Goal: Task Accomplishment & Management: Manage account settings

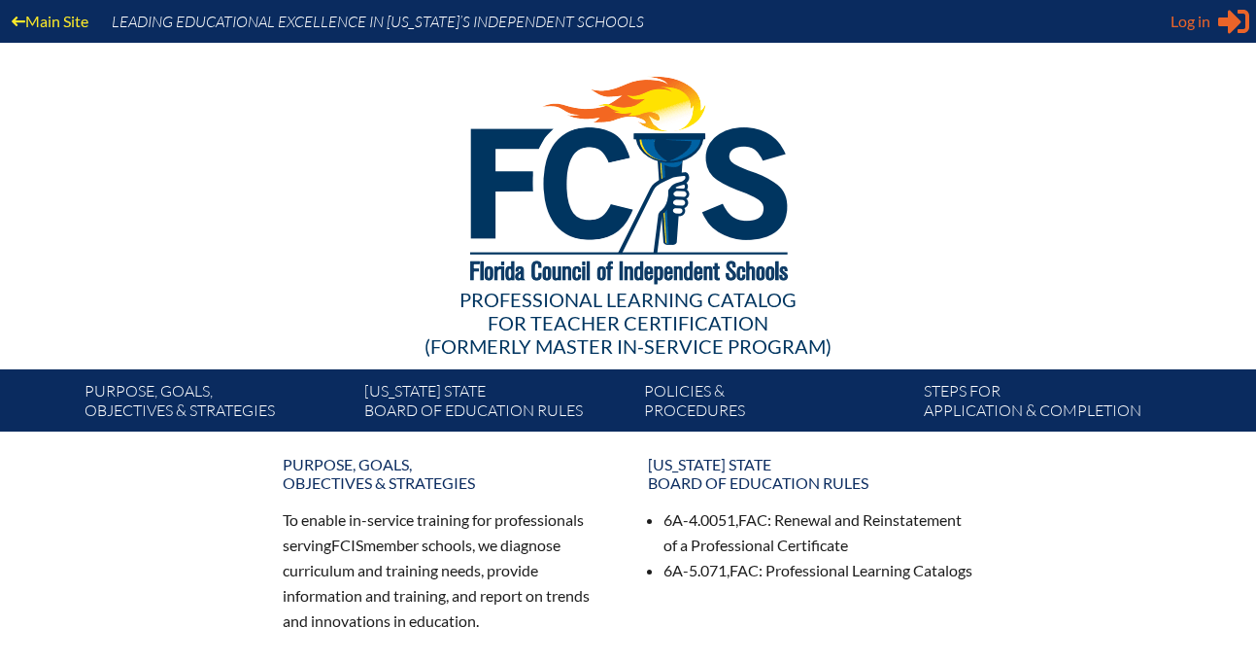
click at [1224, 21] on icon at bounding box center [1233, 22] width 31 height 24
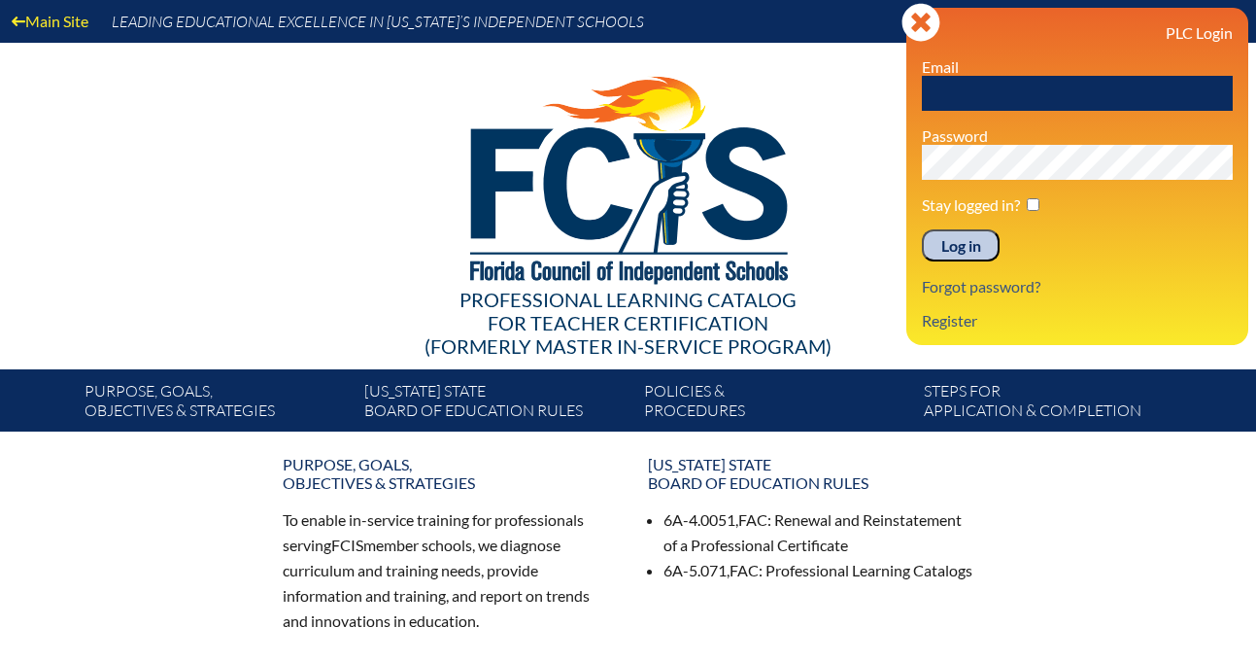
click at [1097, 99] on input "text" at bounding box center [1077, 93] width 311 height 35
type input "cassiakite"
click at [986, 241] on input "Log in" at bounding box center [961, 245] width 78 height 33
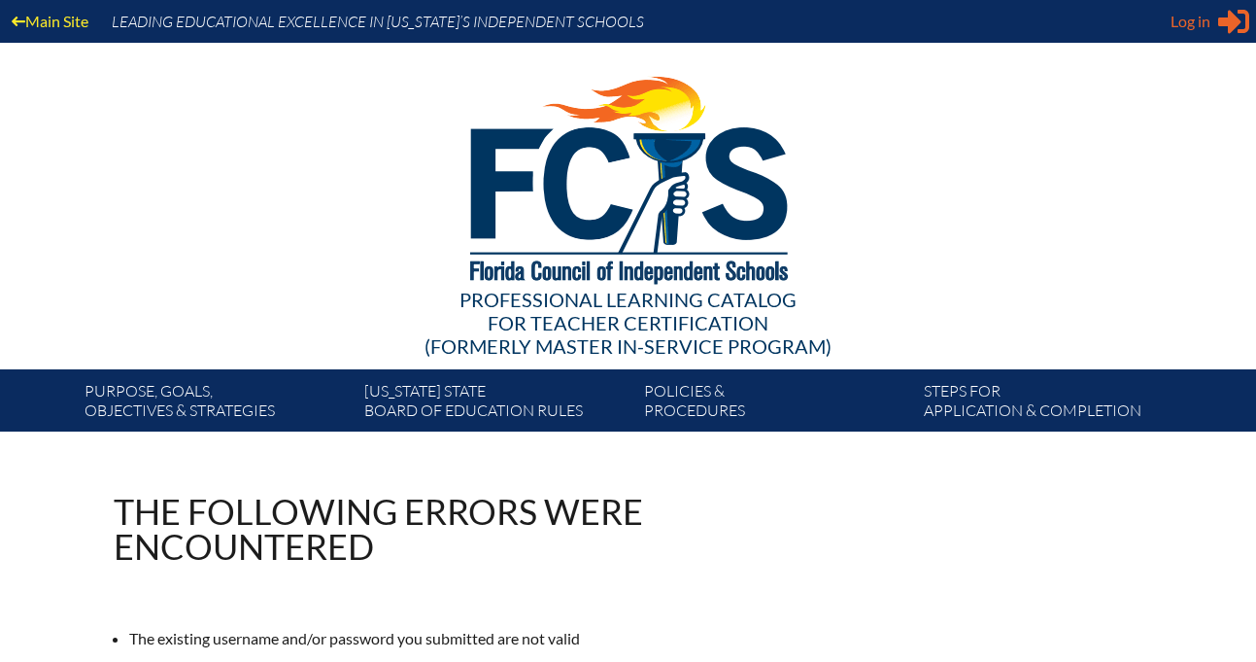
click at [1193, 30] on span "Log in" at bounding box center [1191, 21] width 40 height 23
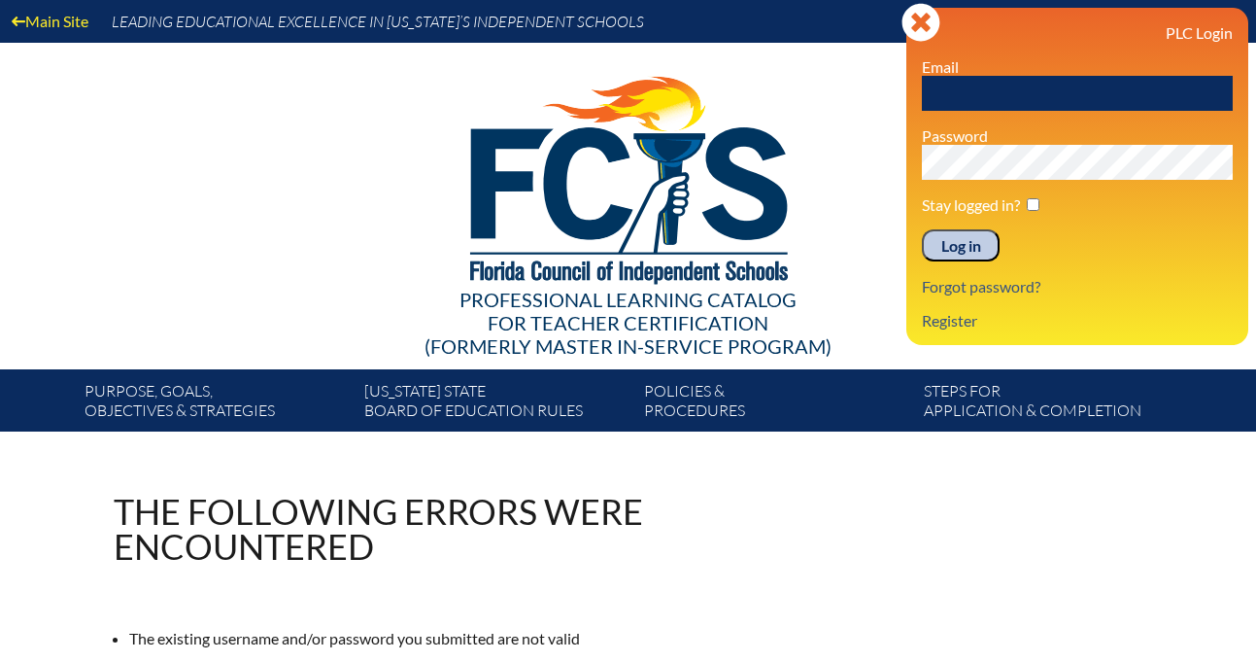
click at [1142, 87] on input "text" at bounding box center [1077, 93] width 311 height 35
type input "cassiakite"
click at [956, 253] on input "Log in" at bounding box center [961, 245] width 78 height 33
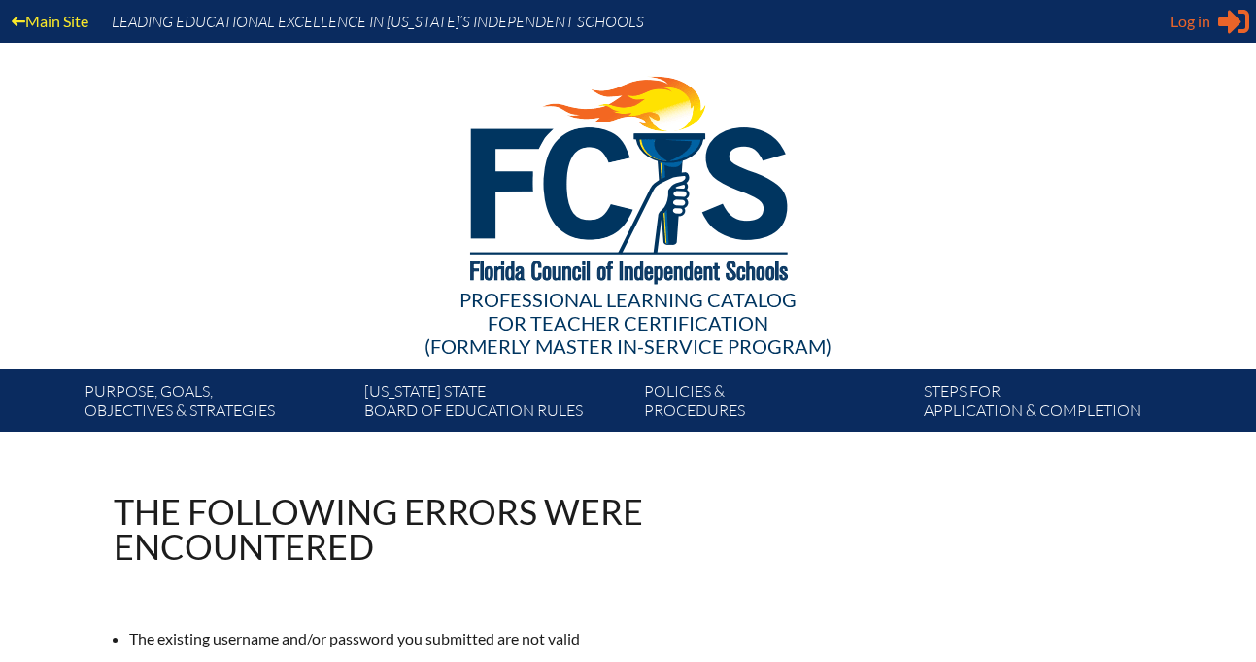
click at [1212, 26] on div "Log in Close Sign in or register" at bounding box center [1210, 21] width 79 height 31
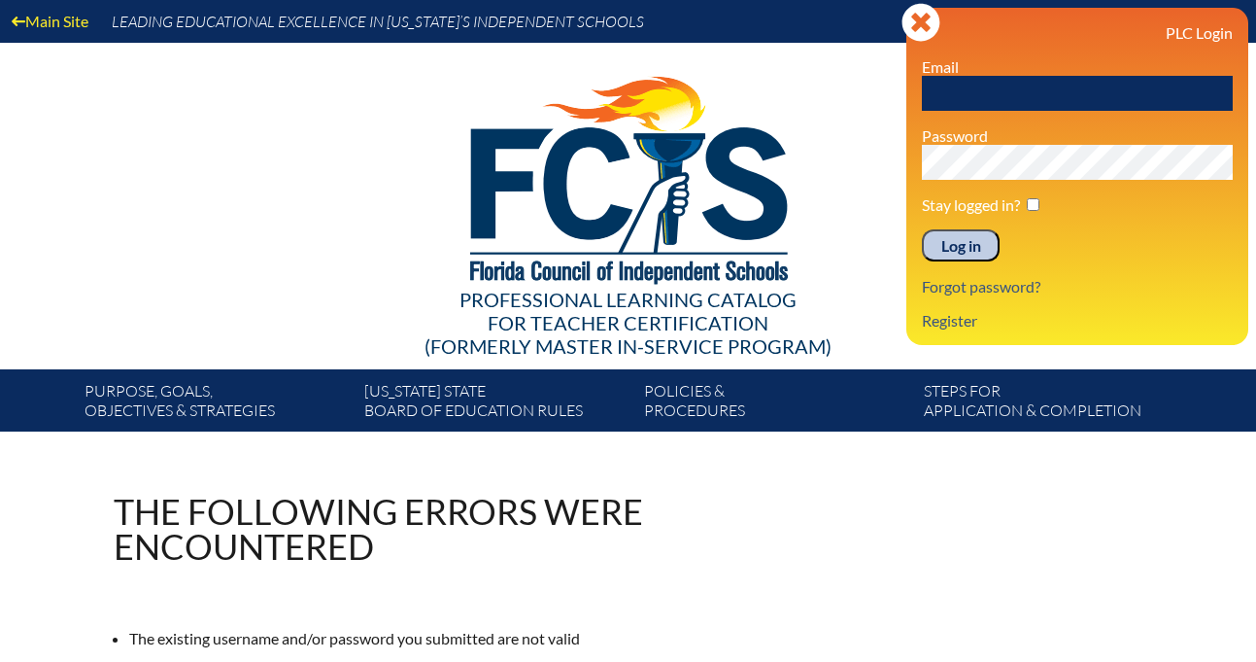
click at [1085, 84] on input "text" at bounding box center [1077, 93] width 311 height 35
click at [1085, 98] on input "text" at bounding box center [1077, 93] width 311 height 35
type input "cassia.kite@img.education"
click at [922, 229] on input "Log in" at bounding box center [961, 245] width 78 height 33
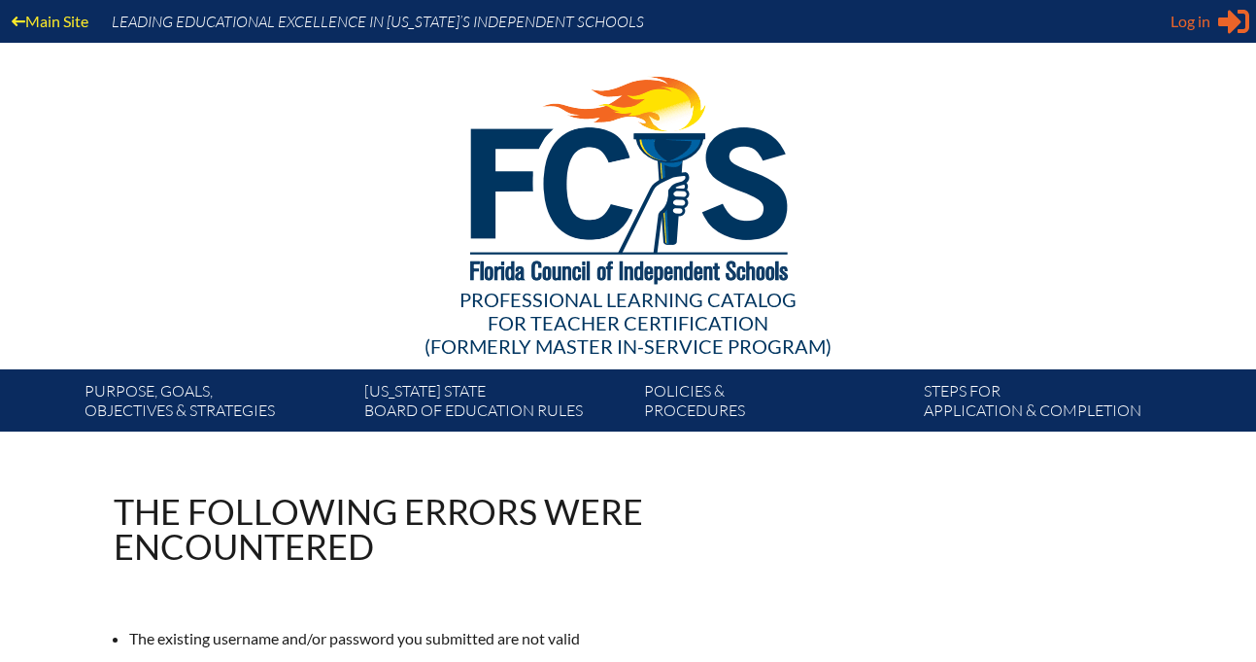
click at [1205, 13] on span "Log in" at bounding box center [1191, 21] width 40 height 23
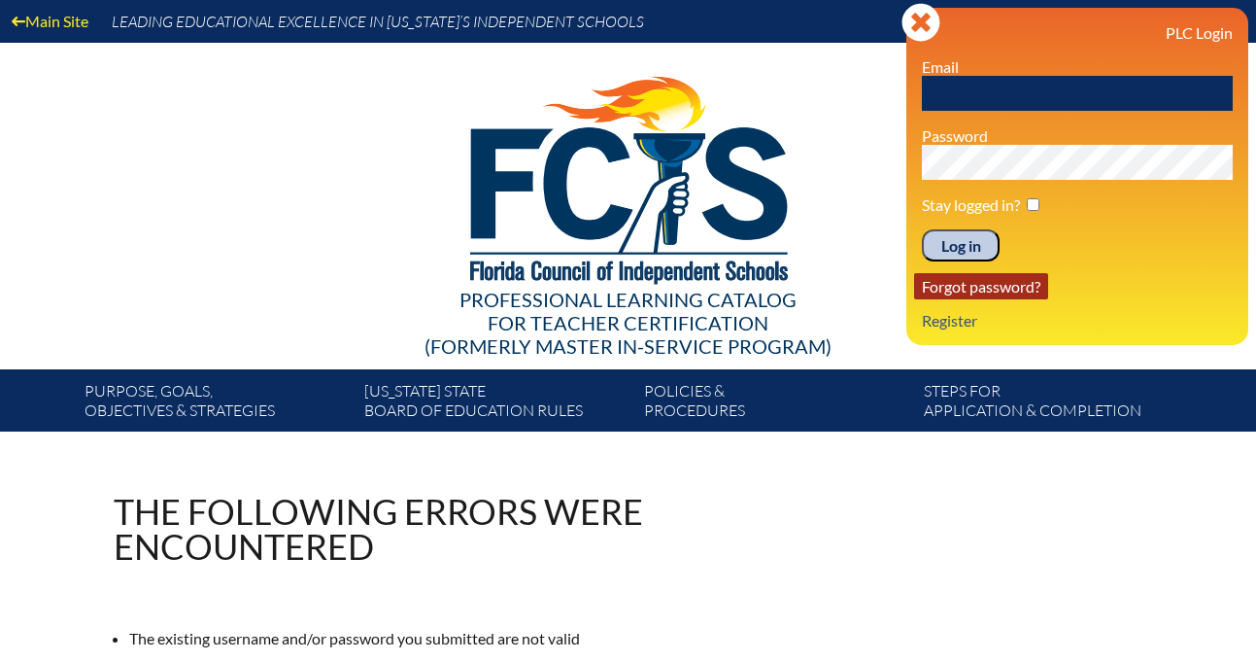
click at [996, 290] on link "Forgot password?" at bounding box center [981, 286] width 134 height 26
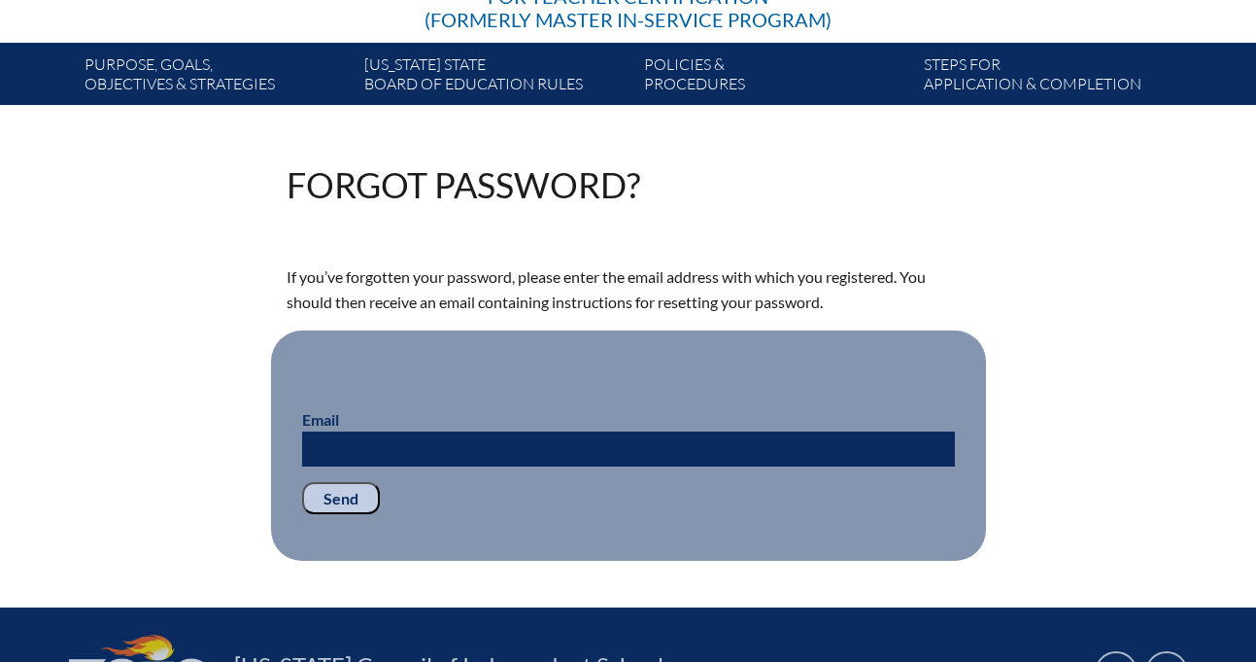
scroll to position [325, 0]
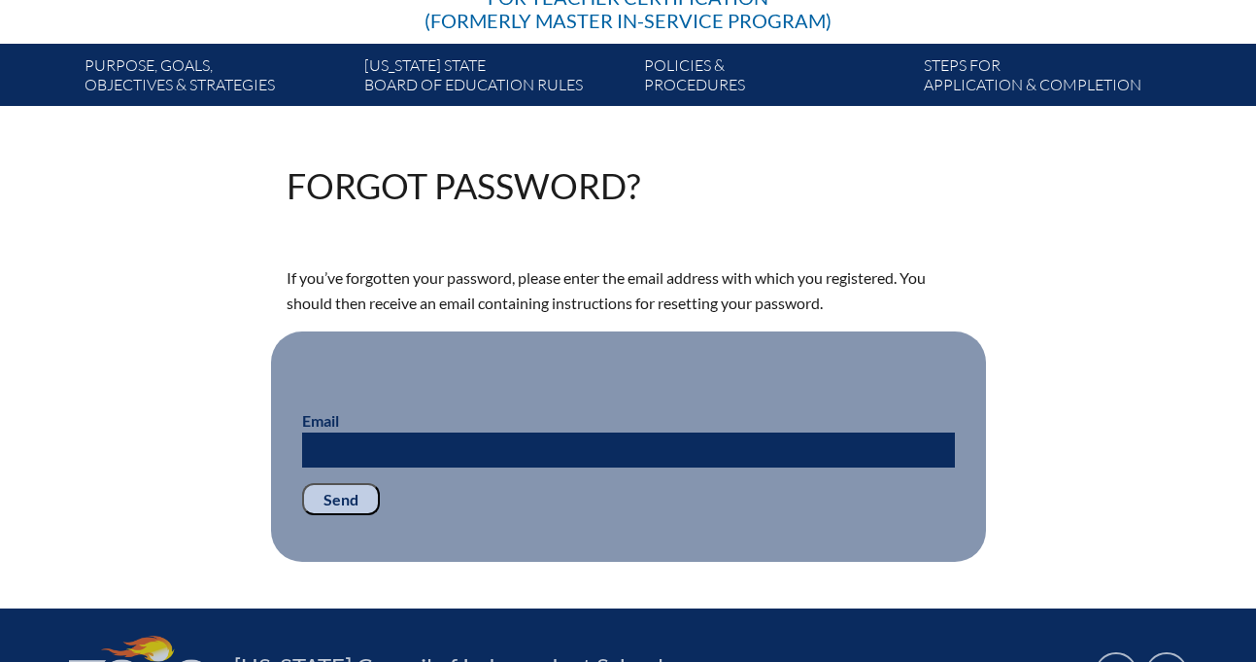
click at [806, 453] on input "Email" at bounding box center [628, 449] width 653 height 35
type input "cassia.kite@img,education"
click at [311, 515] on fieldset "Email cassia.kite@img,education Send" at bounding box center [628, 446] width 715 height 231
click at [328, 504] on input "Send" at bounding box center [341, 499] width 78 height 33
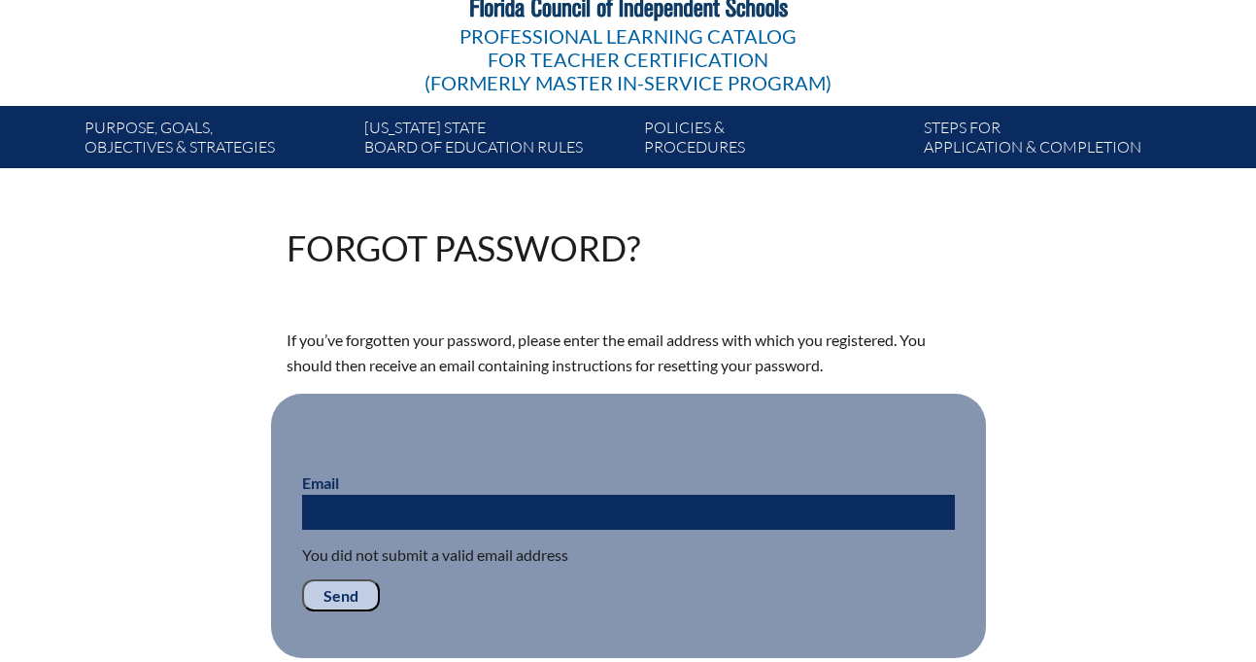
scroll to position [269, 0]
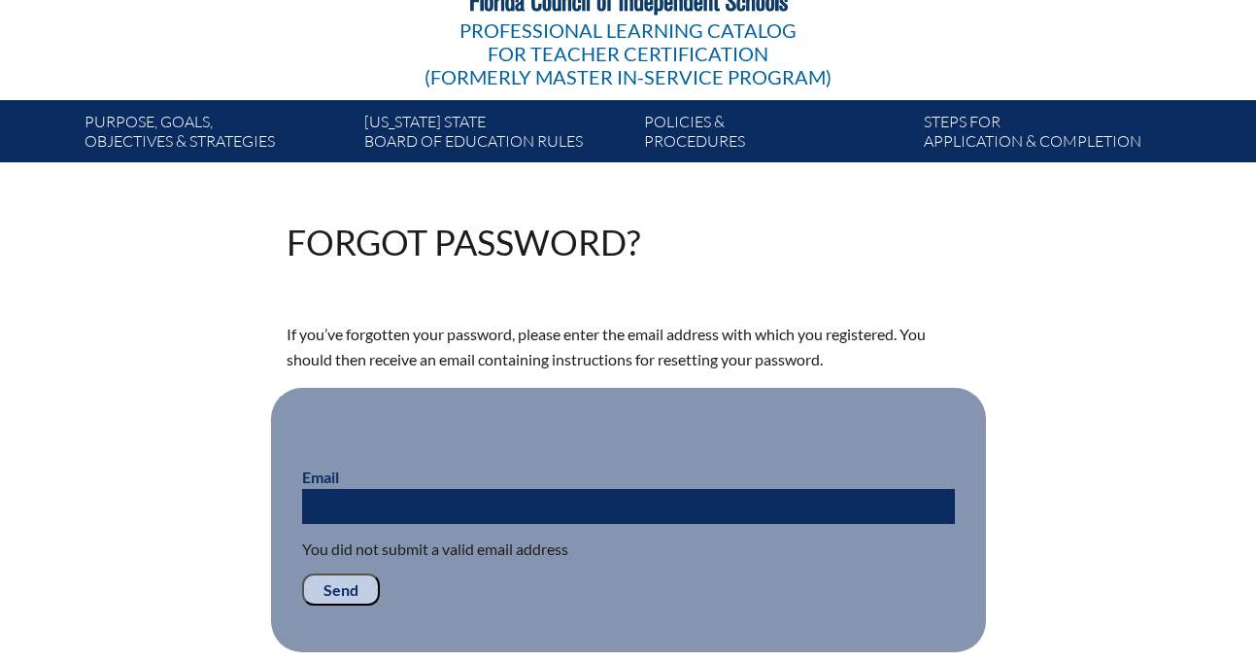
click at [337, 501] on input "Email" at bounding box center [628, 506] width 653 height 35
type input "[EMAIL_ADDRESS][DOMAIN_NAME]"
click at [361, 588] on input "Send" at bounding box center [341, 589] width 78 height 33
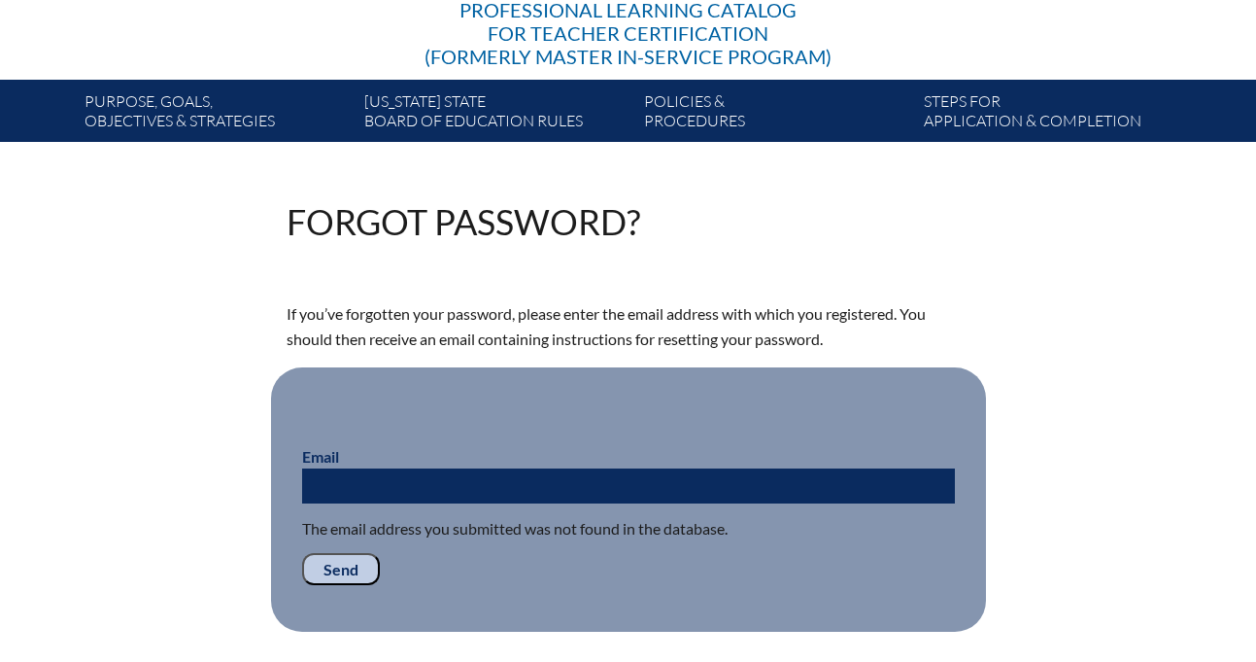
scroll to position [304, 0]
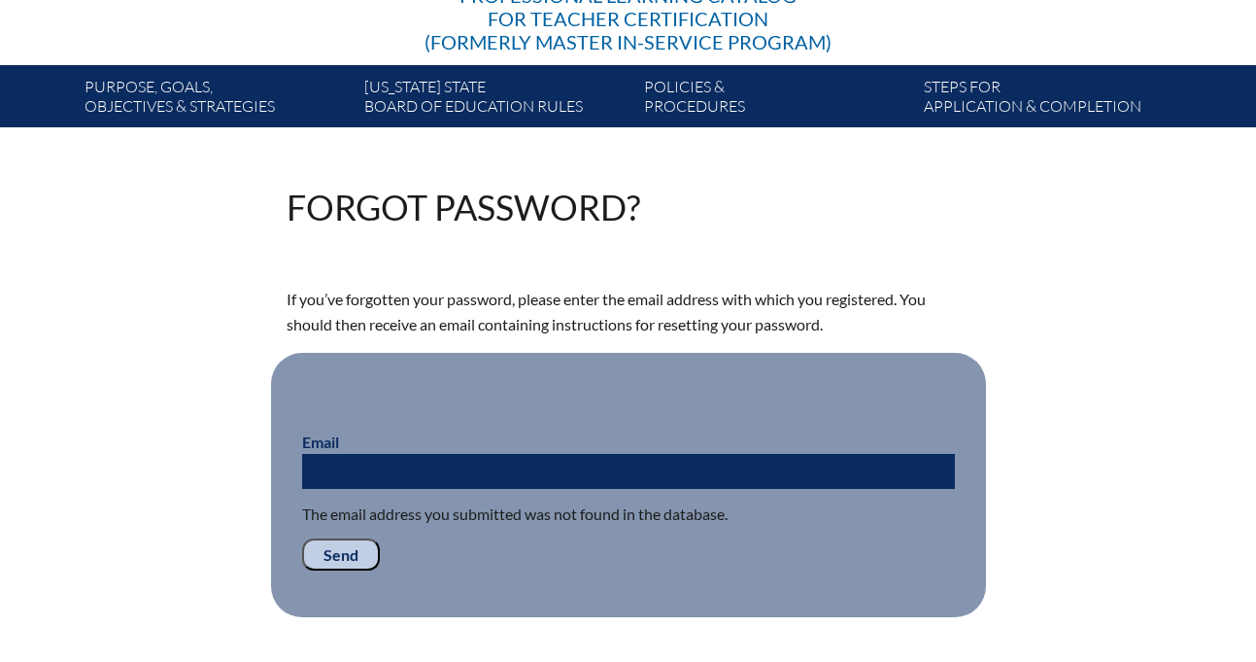
click at [763, 470] on input "Email" at bounding box center [628, 471] width 653 height 35
type input "[EMAIL_ADDRESS][DOMAIN_NAME]"
click at [327, 574] on fieldset "Email [EMAIL_ADDRESS][DOMAIN_NAME] The email address you submitted was not foun…" at bounding box center [628, 485] width 715 height 265
click at [331, 564] on input "Send" at bounding box center [341, 554] width 78 height 33
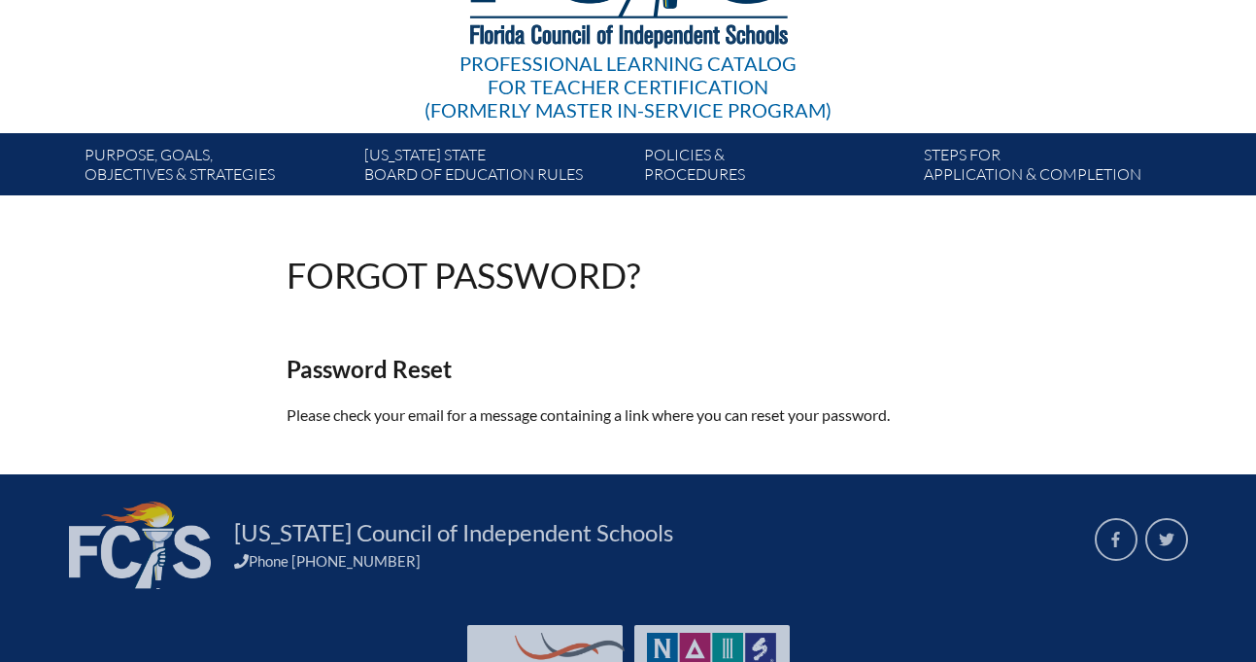
scroll to position [329, 0]
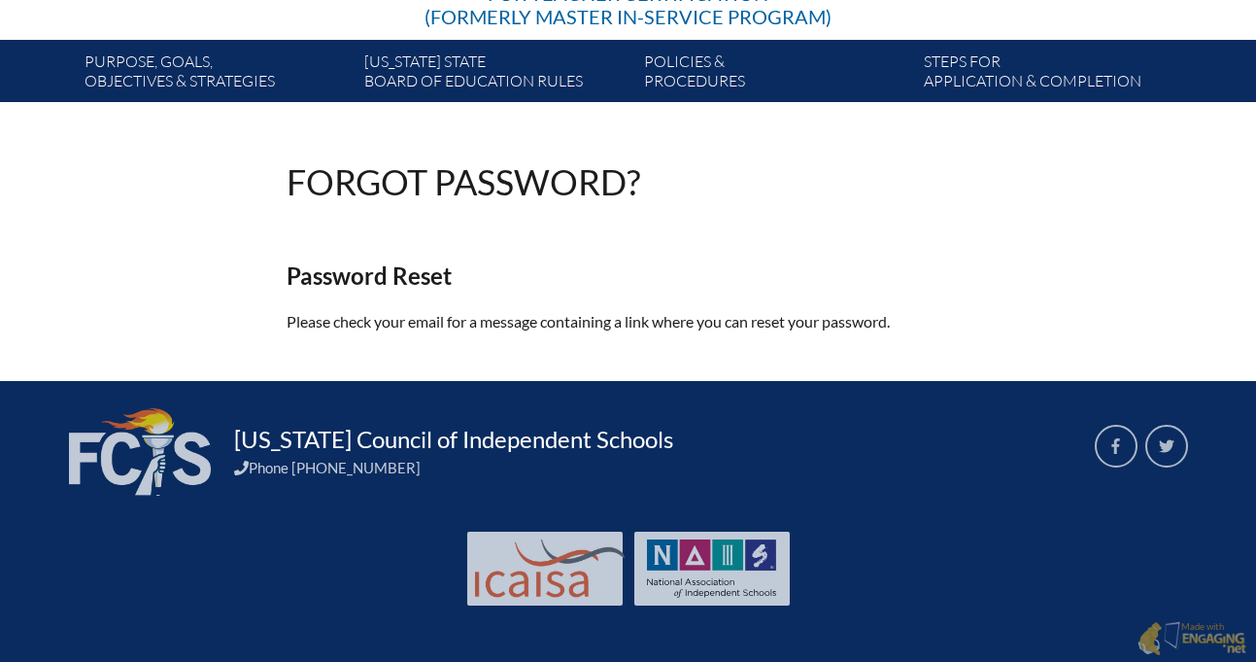
click at [389, 438] on link "[US_STATE] Council of Independent Schools" at bounding box center [453, 439] width 455 height 31
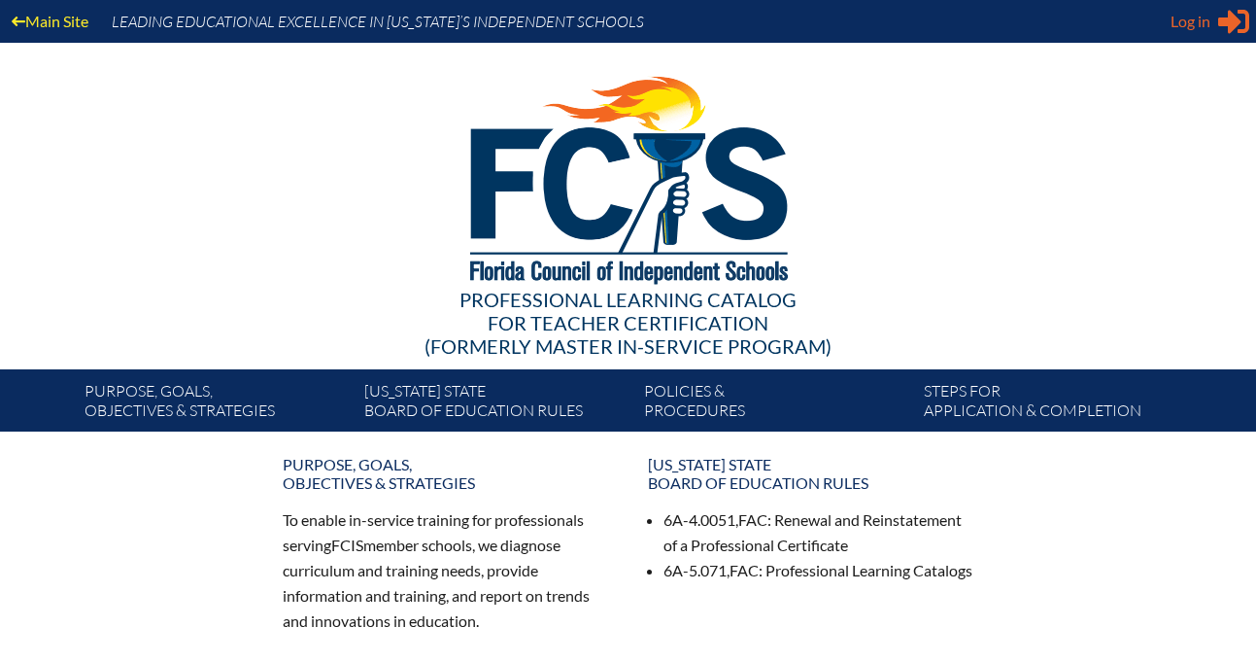
click at [1195, 25] on span "Log in" at bounding box center [1191, 21] width 40 height 23
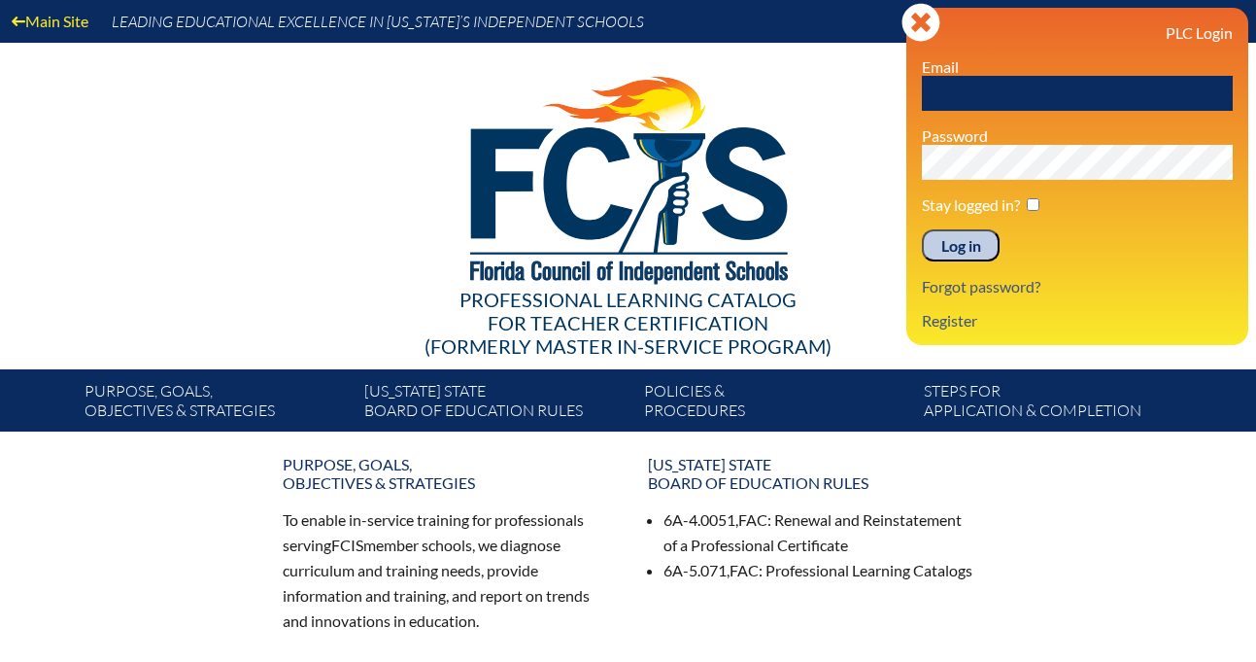
click at [1141, 102] on input "text" at bounding box center [1077, 93] width 311 height 35
type input "cassiakite"
click at [922, 229] on input "Log in" at bounding box center [961, 245] width 78 height 33
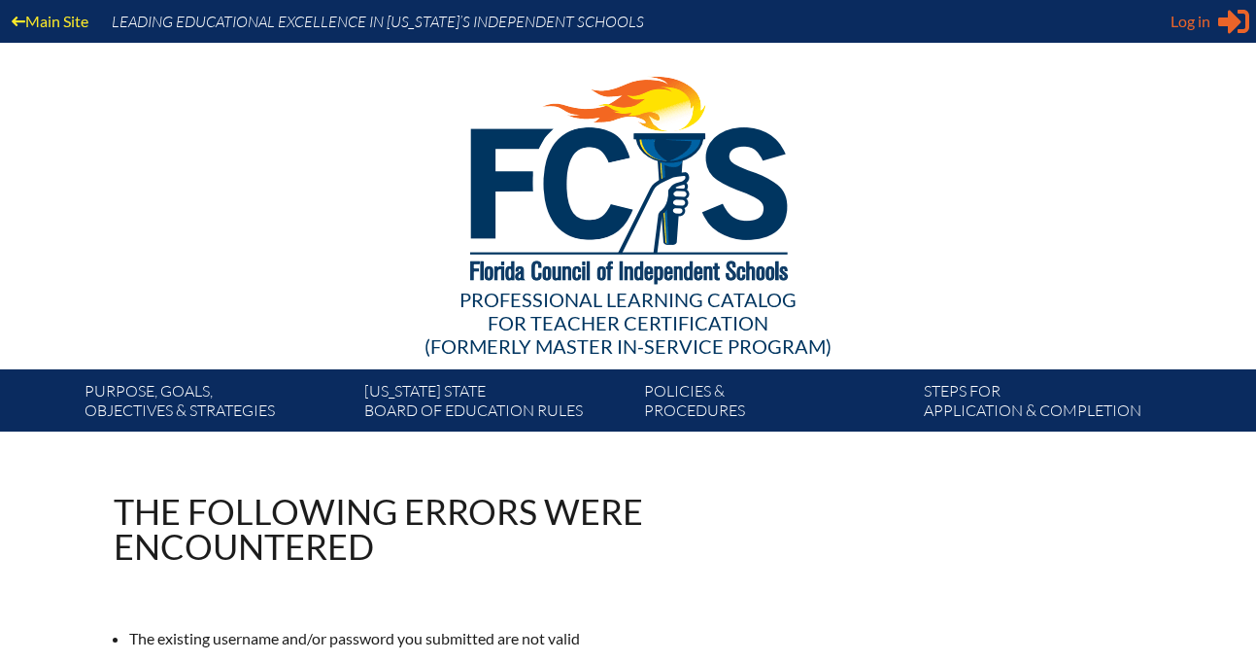
click at [1217, 27] on div "Log in Close Sign in or register" at bounding box center [1210, 21] width 79 height 31
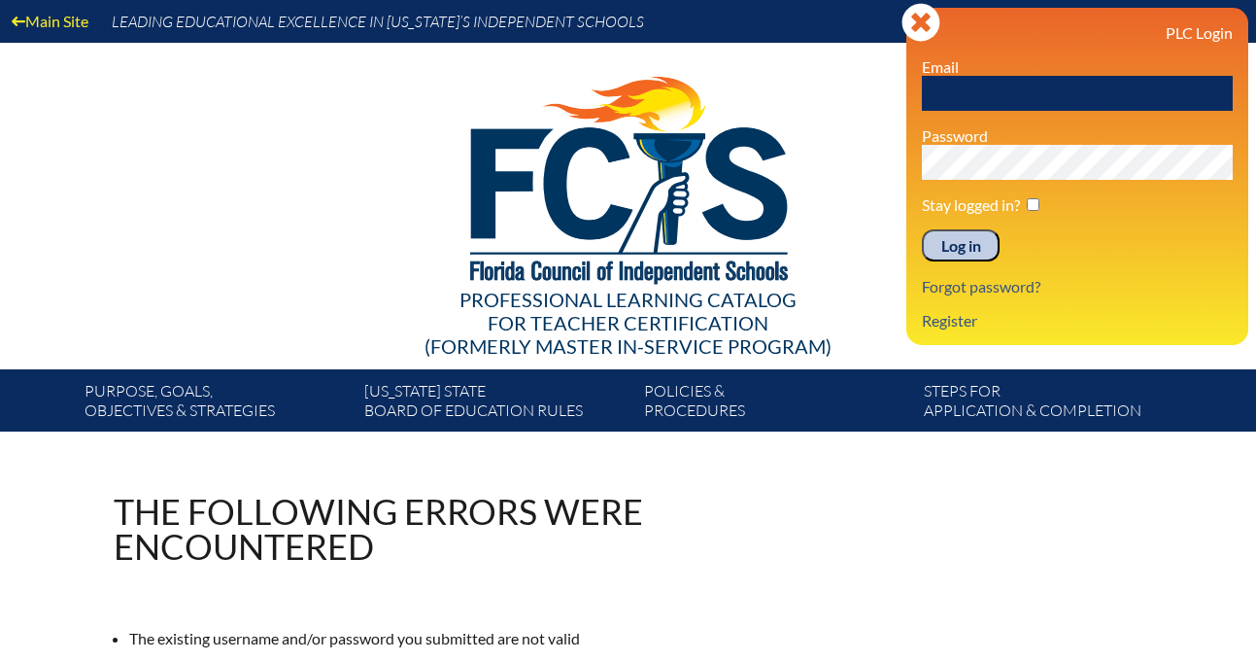
click at [1096, 105] on input "text" at bounding box center [1077, 93] width 311 height 35
type input "cassia.kite@imgacademy.education"
click at [922, 229] on input "Log in" at bounding box center [961, 245] width 78 height 33
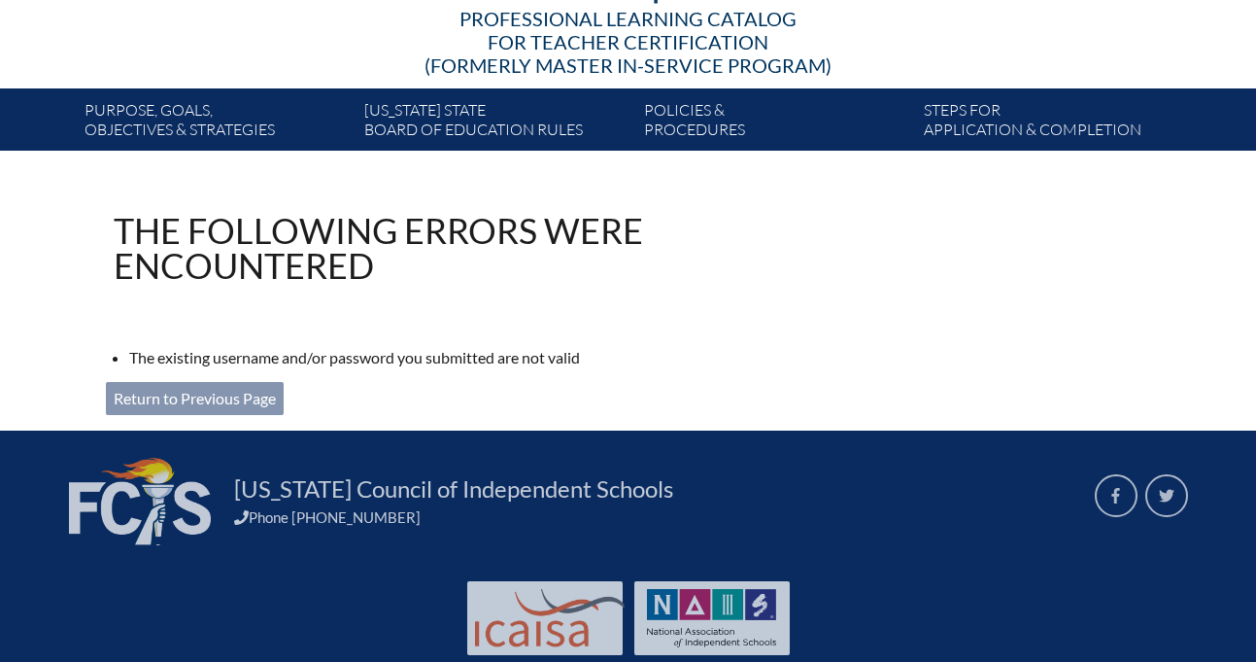
scroll to position [330, 0]
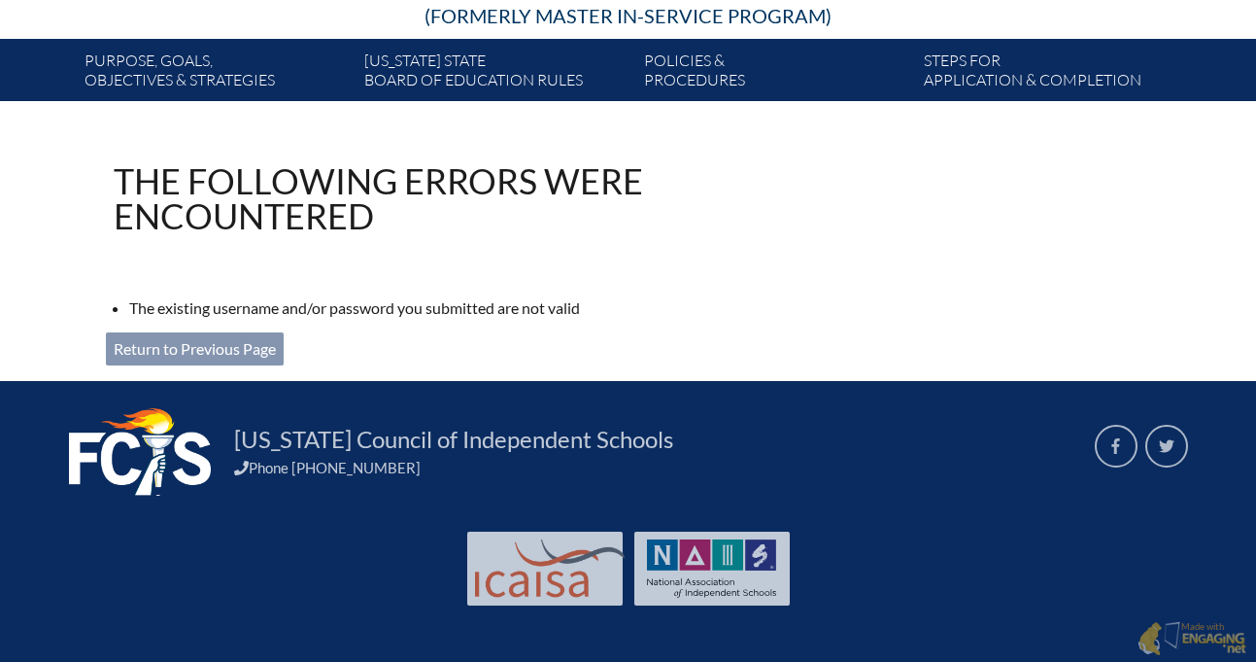
click at [150, 474] on img at bounding box center [140, 451] width 142 height 87
